Goal: Navigation & Orientation: Understand site structure

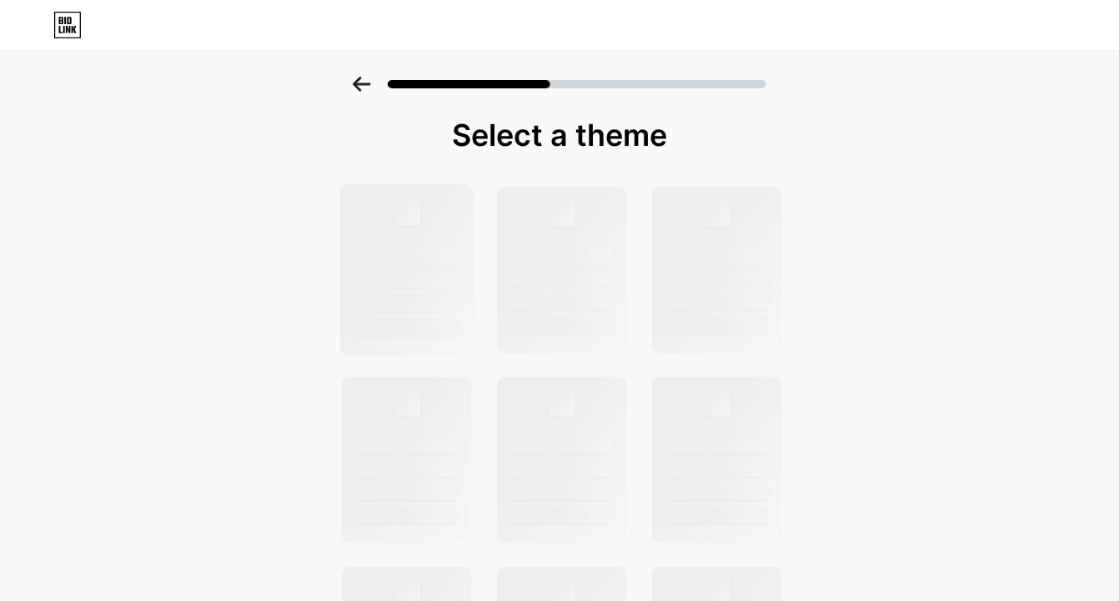
click at [460, 250] on div at bounding box center [407, 255] width 107 height 18
click at [451, 257] on div at bounding box center [407, 255] width 107 height 18
click at [612, 313] on div at bounding box center [562, 270] width 134 height 172
click at [378, 265] on div at bounding box center [407, 270] width 134 height 172
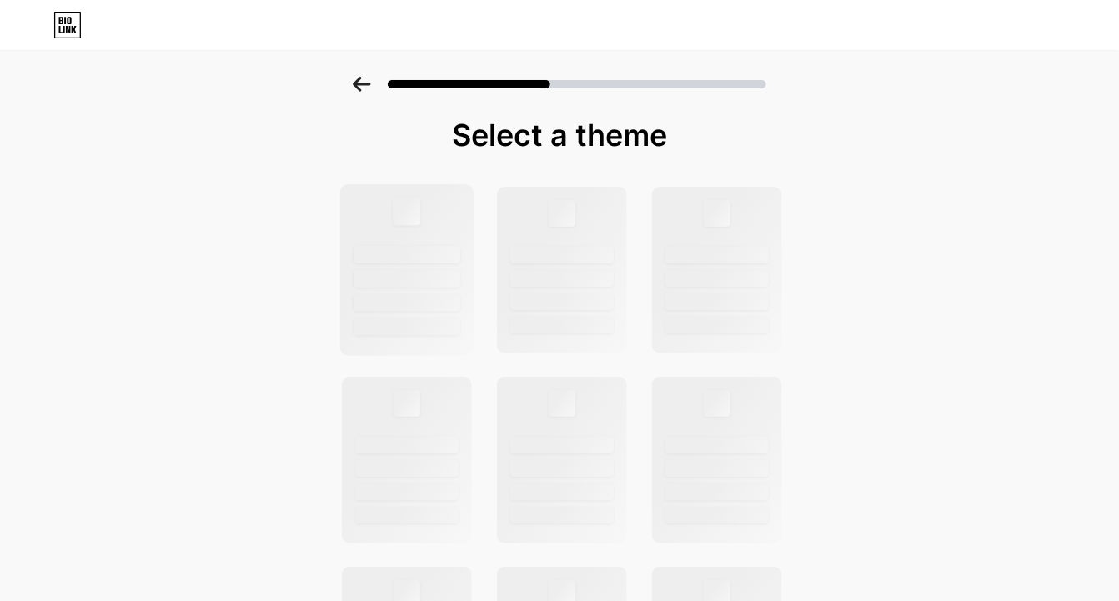
click at [378, 265] on div at bounding box center [407, 270] width 134 height 172
click at [520, 132] on div "Select a theme" at bounding box center [560, 134] width 442 height 33
click at [451, 138] on div "Select a theme" at bounding box center [560, 134] width 442 height 33
drag, startPoint x: 519, startPoint y: 138, endPoint x: 567, endPoint y: 143, distance: 48.6
click at [567, 143] on div "Select a theme" at bounding box center [560, 134] width 442 height 33
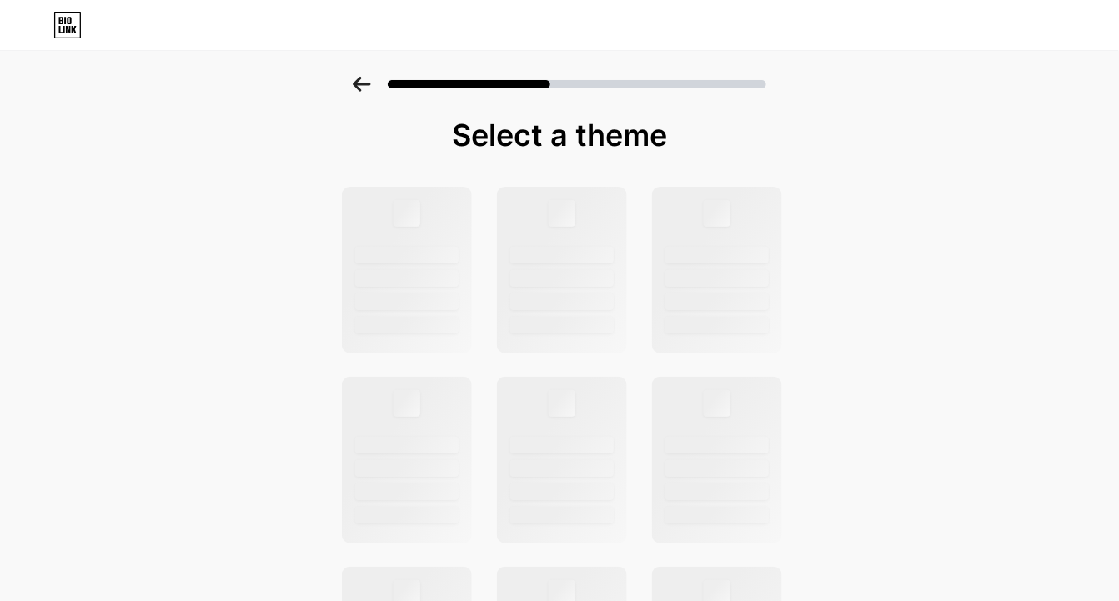
click at [451, 128] on div "Select a theme" at bounding box center [560, 134] width 442 height 33
click at [409, 238] on div at bounding box center [407, 270] width 134 height 172
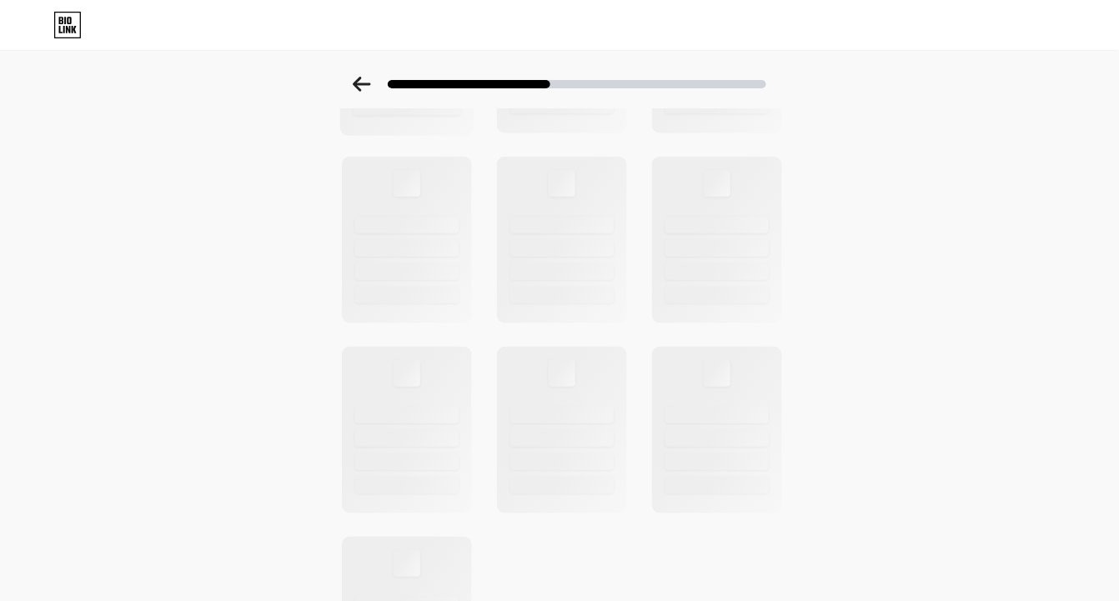
scroll to position [242, 0]
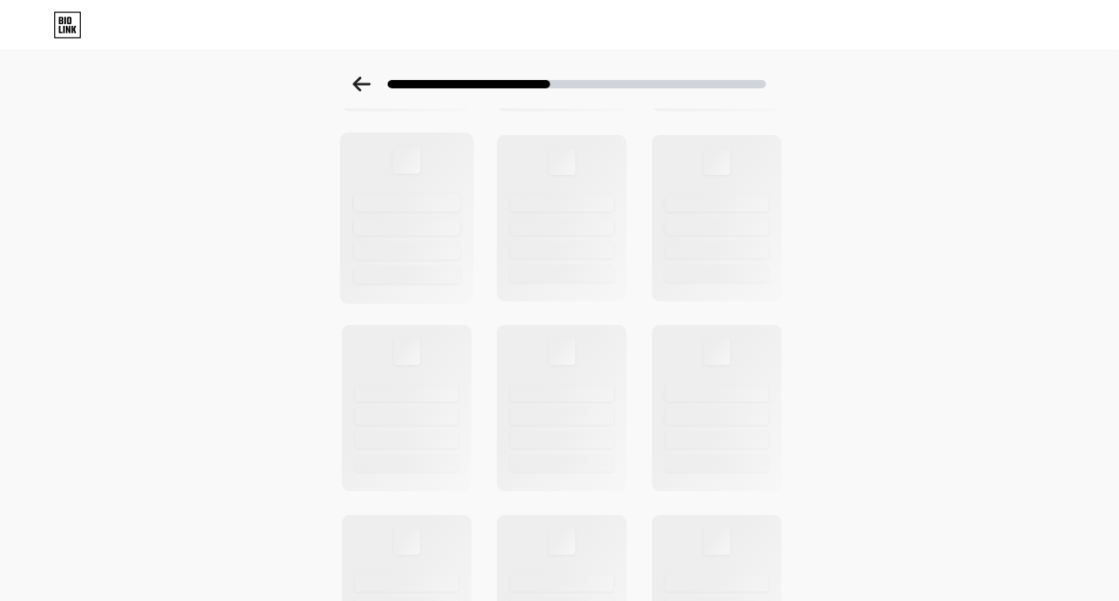
click at [439, 257] on div at bounding box center [407, 252] width 107 height 18
click at [438, 257] on div at bounding box center [407, 252] width 107 height 18
click at [439, 255] on div at bounding box center [407, 252] width 107 height 18
click at [440, 254] on div at bounding box center [407, 252] width 107 height 18
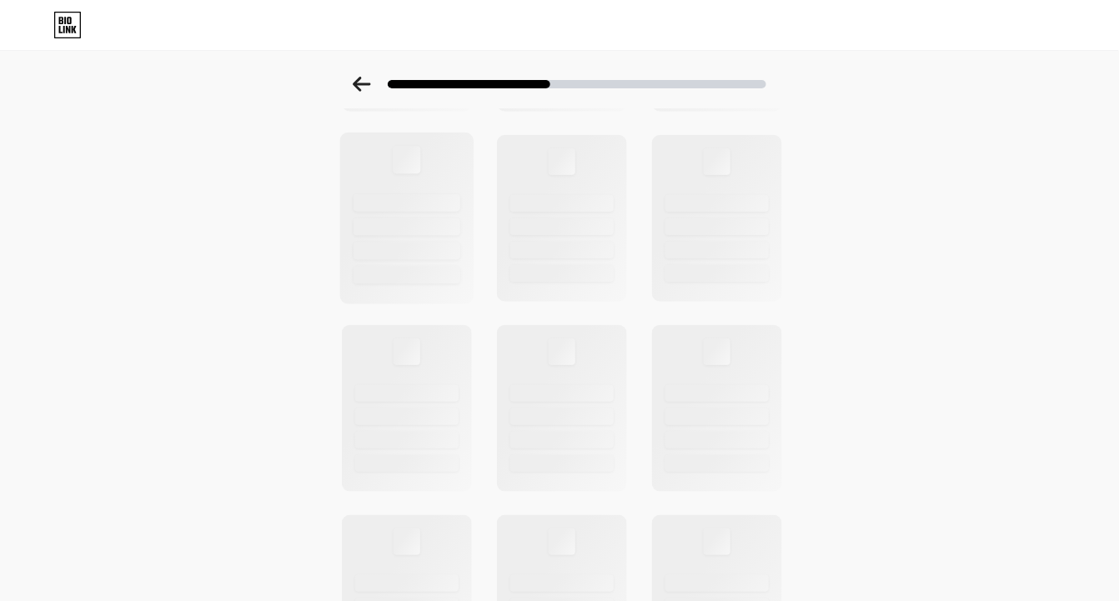
click at [440, 254] on div at bounding box center [407, 252] width 107 height 18
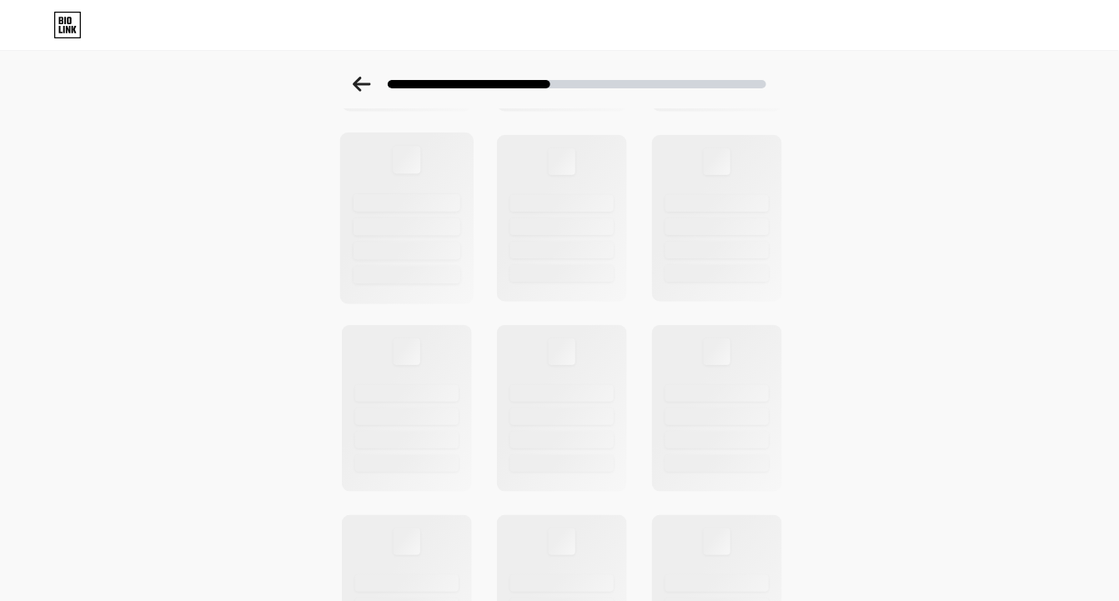
click at [440, 254] on div at bounding box center [407, 252] width 107 height 18
click at [440, 251] on div at bounding box center [407, 252] width 107 height 18
click at [442, 255] on div at bounding box center [407, 252] width 107 height 18
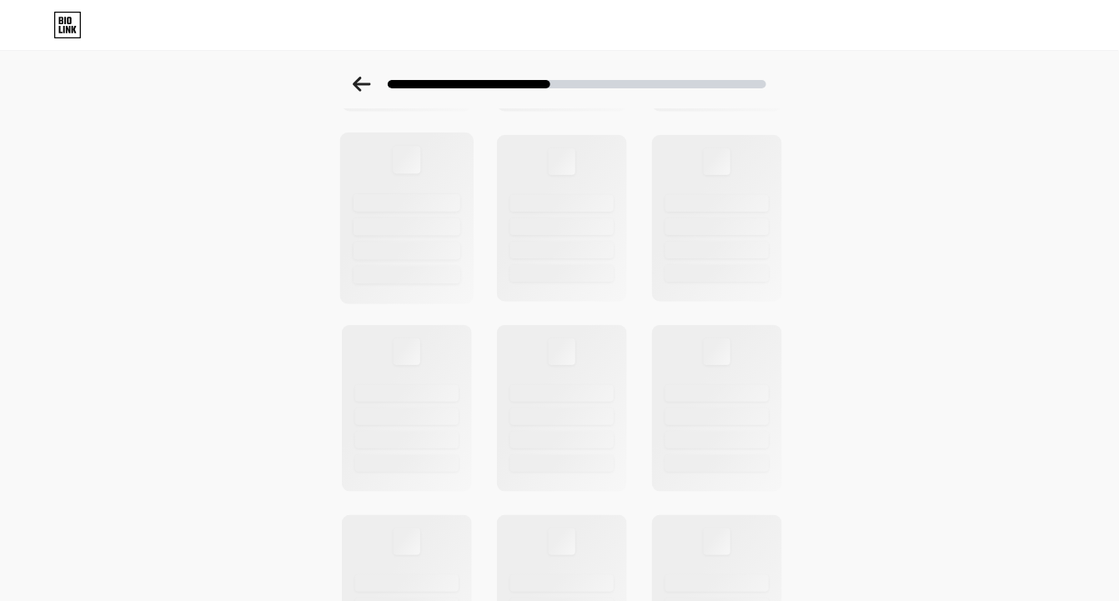
click at [442, 254] on div at bounding box center [407, 252] width 107 height 18
click at [442, 252] on div at bounding box center [407, 252] width 107 height 18
